Goal: Task Accomplishment & Management: Complete application form

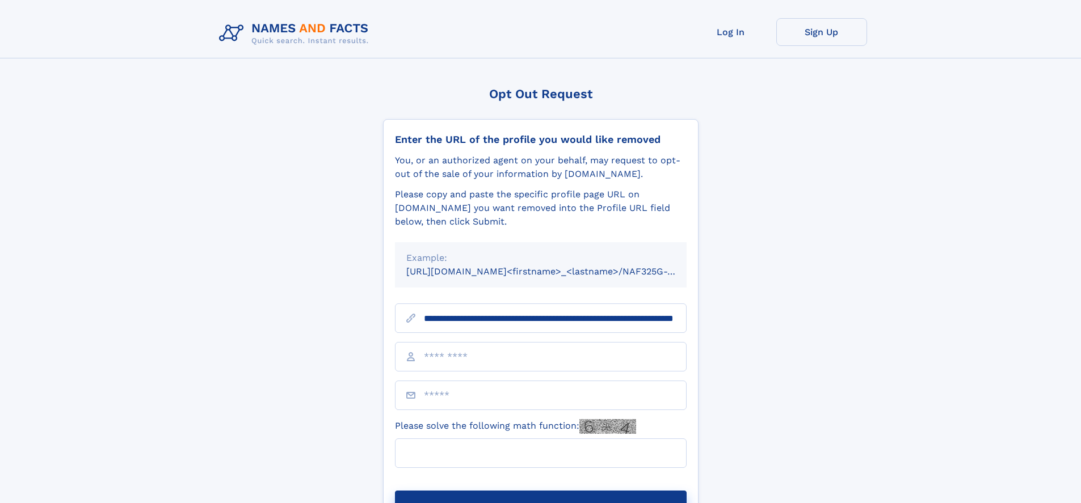
scroll to position [0, 122]
type input "**********"
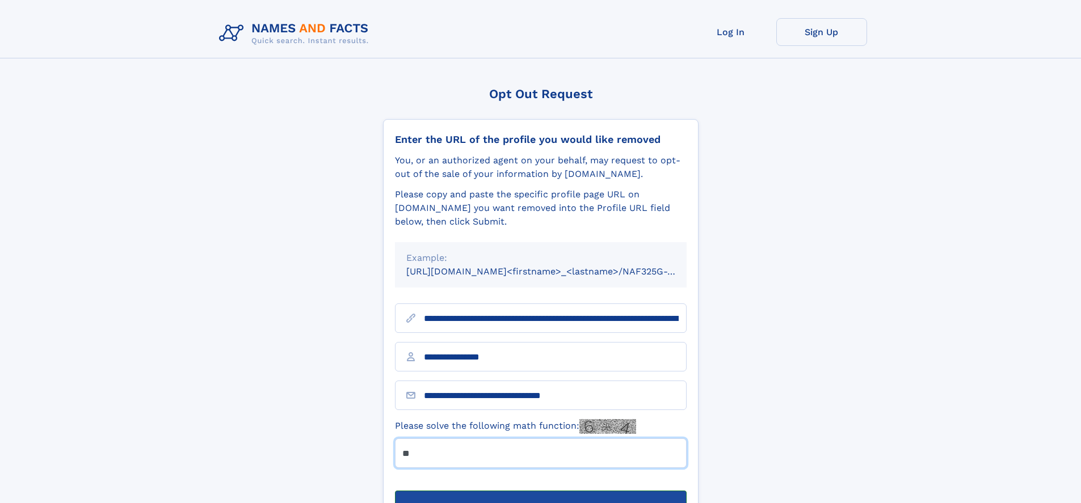
type input "**"
click at [540, 491] on button "Submit Opt Out Request" at bounding box center [541, 509] width 292 height 36
